Goal: Check status: Check status

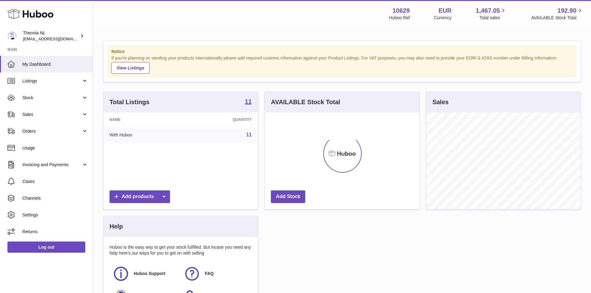
scroll to position [97, 155]
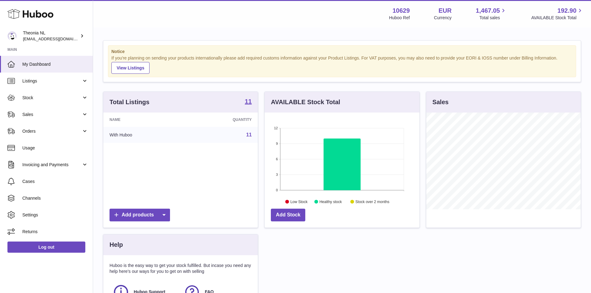
click at [250, 135] on link "11" at bounding box center [249, 134] width 6 height 5
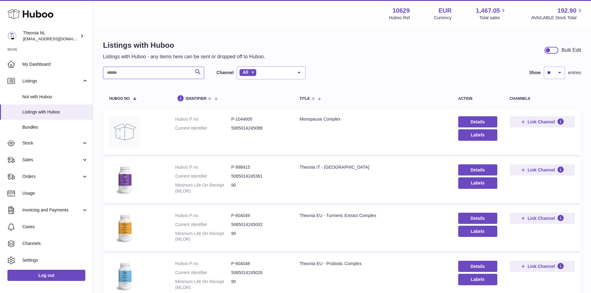
click at [138, 72] on input "text" at bounding box center [153, 73] width 101 height 12
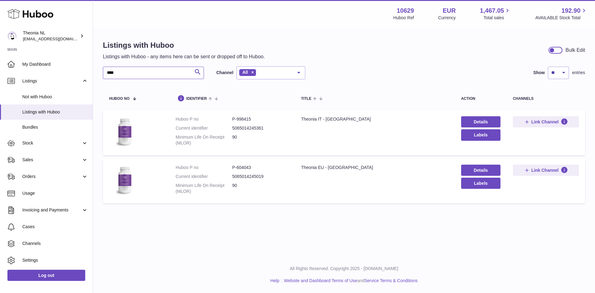
type input "****"
click at [244, 167] on dd "P-604043" at bounding box center [260, 168] width 56 height 6
copy dd "604043"
